Goal: Navigation & Orientation: Find specific page/section

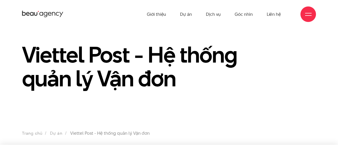
click at [310, 15] on span at bounding box center [308, 15] width 6 height 1
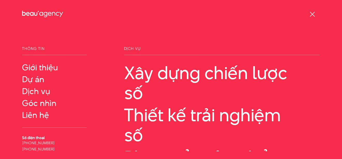
click at [311, 14] on div at bounding box center [312, 14] width 6 height 6
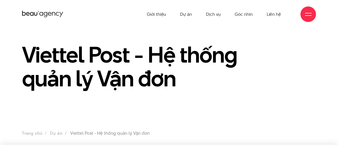
click at [249, 54] on div "Viettel Post - Hệ thống quản lý Vận đơn" at bounding box center [169, 70] width 302 height 54
drag, startPoint x: 338, startPoint y: 1, endPoint x: 320, endPoint y: 61, distance: 63.0
click at [320, 61] on div "Viettel Post - Hệ thống quản lý Vận đơn" at bounding box center [169, 70] width 338 height 54
click at [213, 93] on div "Viettel Post - Hệ thống quản lý Vận đơn" at bounding box center [131, 70] width 226 height 54
